Goal: Task Accomplishment & Management: Manage account settings

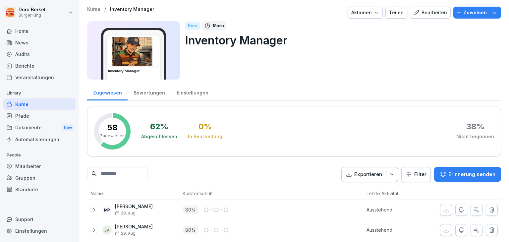
click at [193, 93] on div "Einstellungen" at bounding box center [192, 91] width 43 height 17
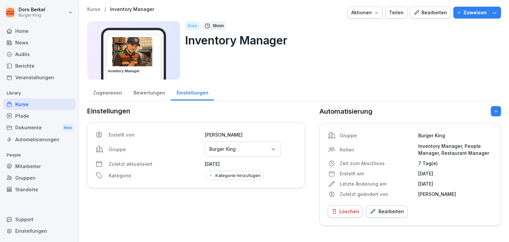
click at [376, 212] on div "Bearbeiten" at bounding box center [387, 211] width 34 height 7
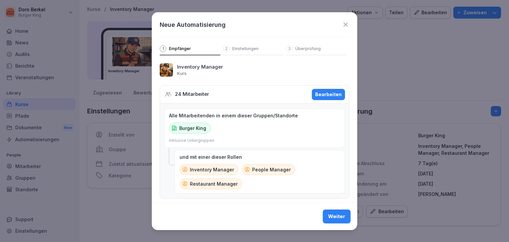
click at [244, 48] on p "Einstellungen" at bounding box center [245, 48] width 26 height 5
click at [333, 216] on div "Weiter" at bounding box center [336, 216] width 17 height 7
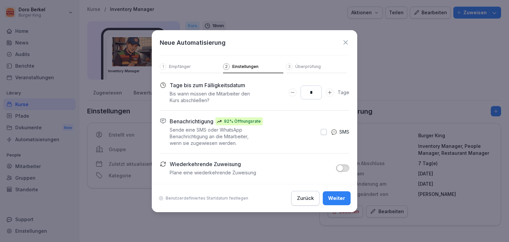
click at [306, 196] on div "Zurück" at bounding box center [305, 197] width 17 height 7
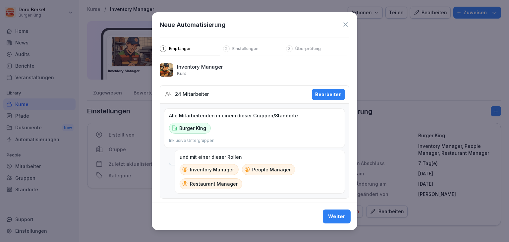
click at [197, 126] on p "Burger King" at bounding box center [192, 128] width 27 height 7
click at [324, 91] on div "Bearbeiten" at bounding box center [328, 94] width 27 height 7
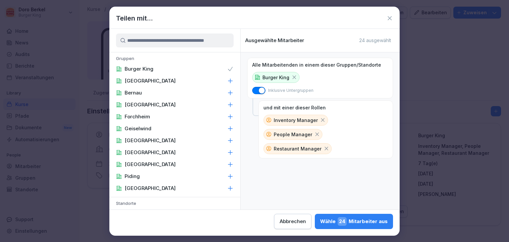
click at [294, 76] on icon at bounding box center [295, 78] width 4 height 4
click at [264, 91] on span "button" at bounding box center [261, 90] width 7 height 7
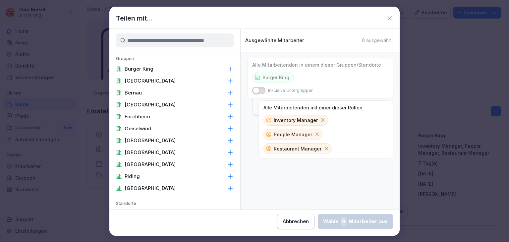
click at [258, 89] on span "button" at bounding box center [256, 90] width 7 height 7
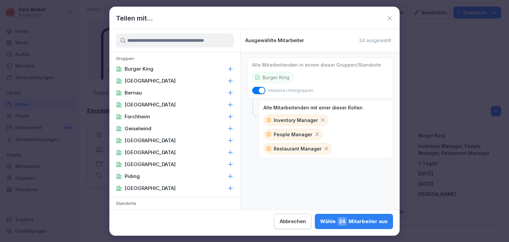
click at [277, 77] on p "Burger King" at bounding box center [275, 77] width 27 height 7
click at [295, 218] on div "Abbrechen" at bounding box center [293, 221] width 26 height 7
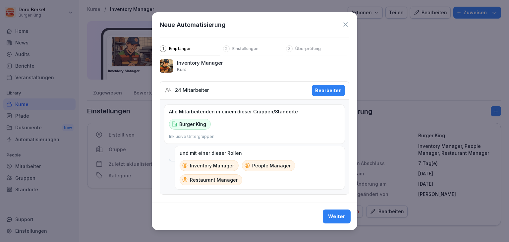
scroll to position [8, 0]
click at [330, 218] on div "Weiter" at bounding box center [336, 216] width 17 height 7
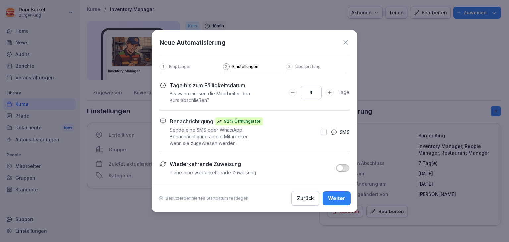
scroll to position [0, 0]
click at [336, 198] on div "Weiter" at bounding box center [336, 197] width 17 height 7
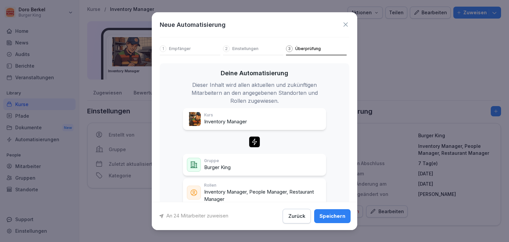
scroll to position [18, 0]
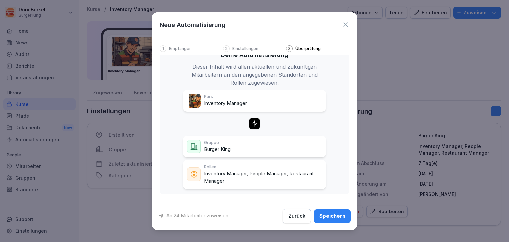
click at [329, 215] on div "Speichern" at bounding box center [332, 215] width 26 height 7
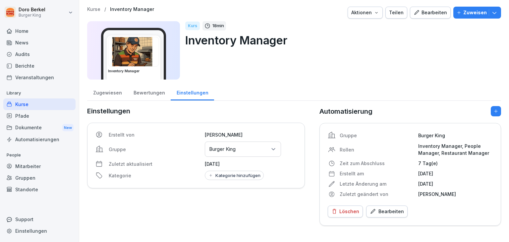
click at [148, 94] on div "Bewertungen" at bounding box center [149, 91] width 43 height 17
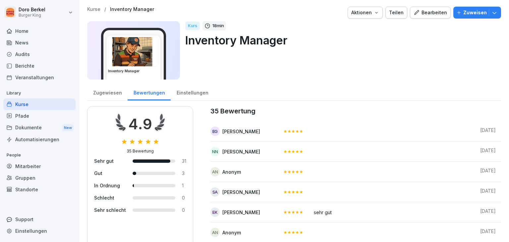
click at [103, 93] on div "Zugewiesen" at bounding box center [107, 91] width 40 height 17
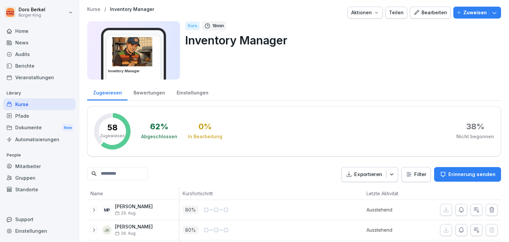
click at [114, 174] on input at bounding box center [117, 173] width 60 height 13
type input "***"
click at [18, 40] on div "News" at bounding box center [39, 43] width 72 height 12
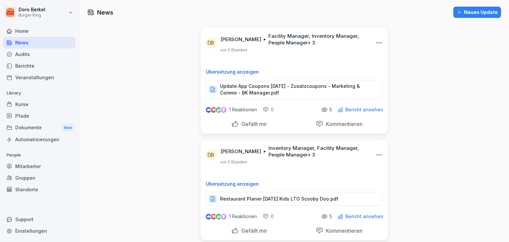
click at [468, 14] on div "Neues Update" at bounding box center [477, 12] width 41 height 7
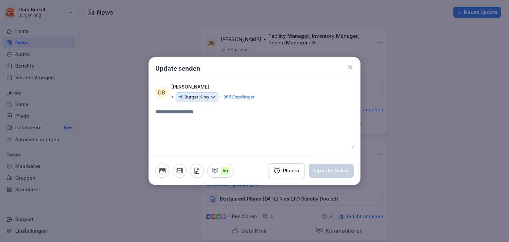
click at [210, 96] on icon at bounding box center [213, 97] width 6 height 6
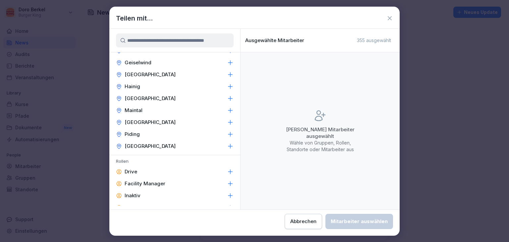
scroll to position [298, 0]
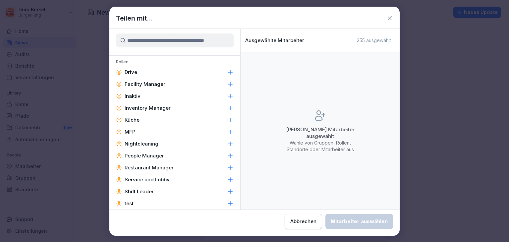
click at [390, 20] on icon at bounding box center [389, 18] width 7 height 7
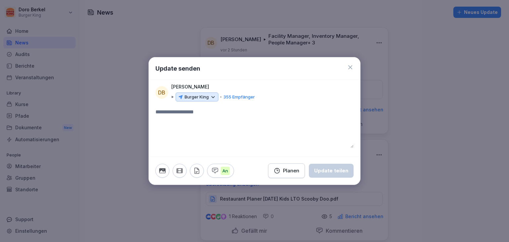
click at [352, 67] on icon at bounding box center [350, 67] width 7 height 7
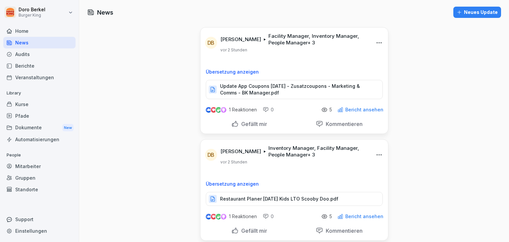
click at [25, 101] on div "Kurse" at bounding box center [39, 104] width 72 height 12
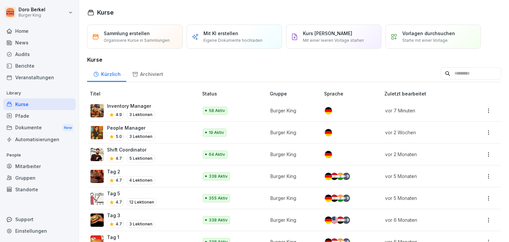
click at [155, 104] on div "Inventory Manager 4.9 3 Lektionen" at bounding box center [140, 110] width 101 height 16
click at [480, 112] on html "Doro Berkel Burger King Home News Audits Berichte Veranstaltungen Library Kurse…" at bounding box center [254, 121] width 509 height 242
click at [452, 121] on div "Bearbeiten" at bounding box center [451, 123] width 71 height 12
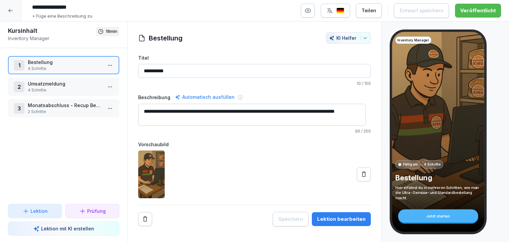
click at [12, 11] on icon at bounding box center [10, 10] width 5 height 5
